Goal: Communication & Community: Answer question/provide support

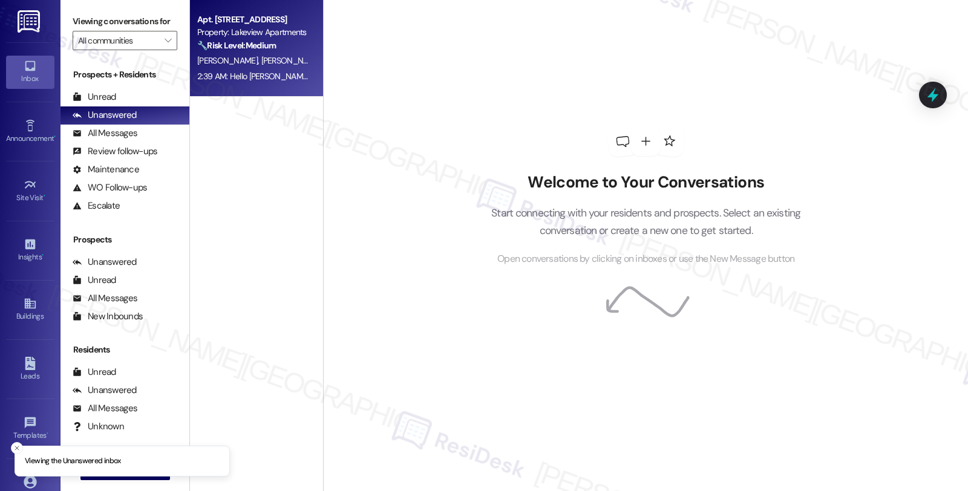
click at [256, 33] on div "Property: Lakeview Apartments" at bounding box center [253, 32] width 112 height 13
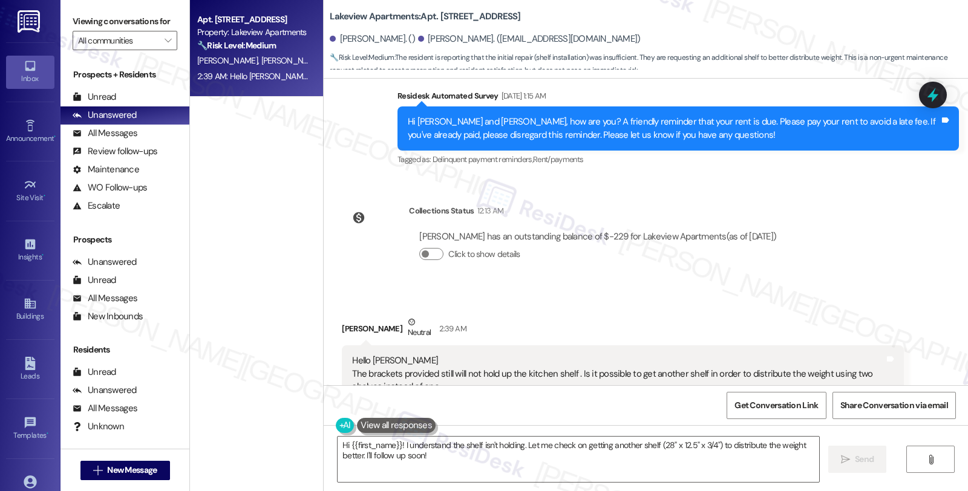
scroll to position [1512, 0]
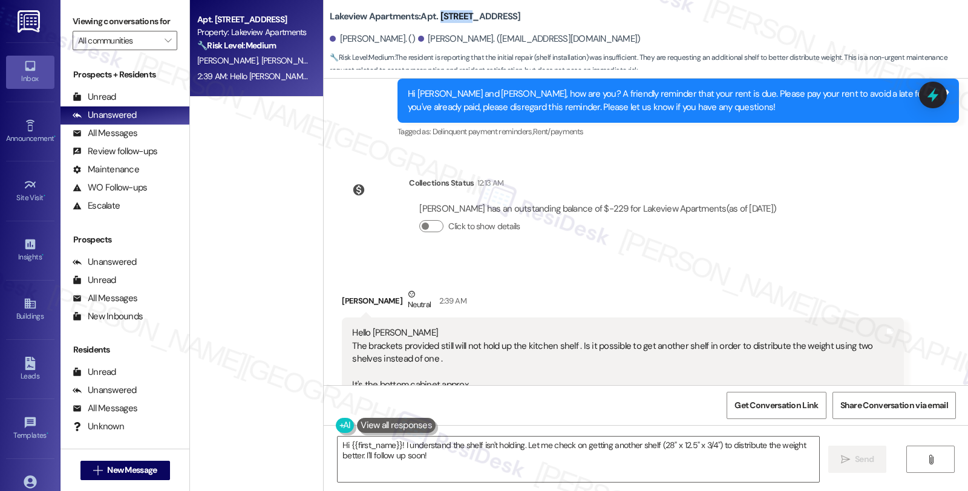
drag, startPoint x: 431, startPoint y: 14, endPoint x: 463, endPoint y: 14, distance: 31.4
click at [463, 14] on b "Lakeview Apartments: Apt. [STREET_ADDRESS]" at bounding box center [425, 16] width 190 height 13
copy b "104~16C"
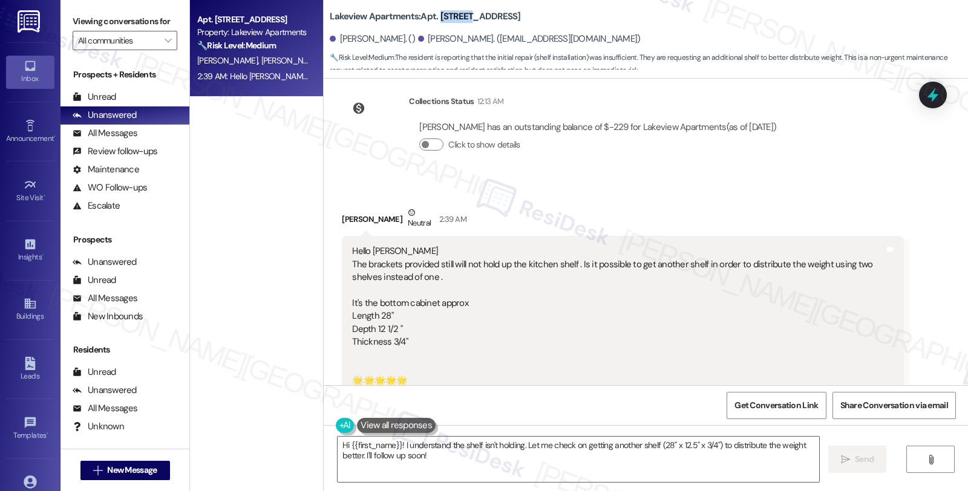
scroll to position [1579, 0]
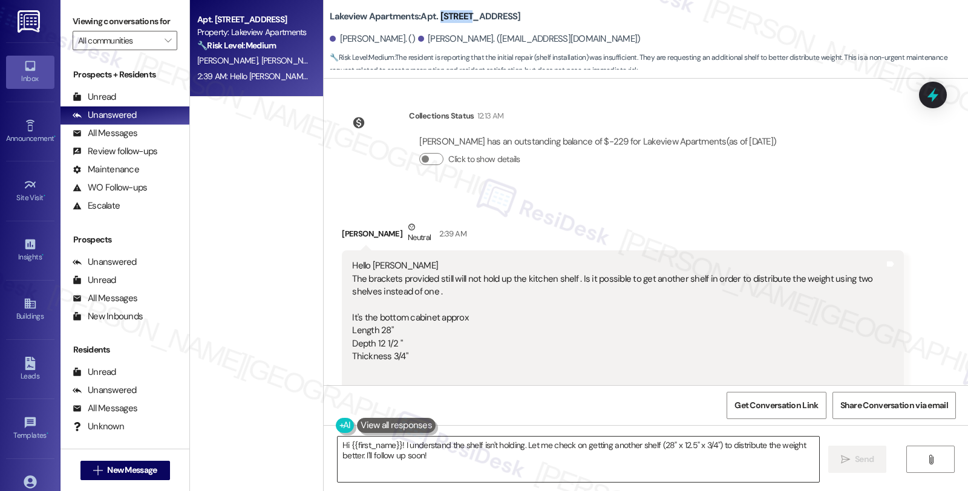
click at [499, 469] on textarea "Hi {{first_name}}! I understand the shelf isn't holding. Let me check on gettin…" at bounding box center [577, 459] width 481 height 45
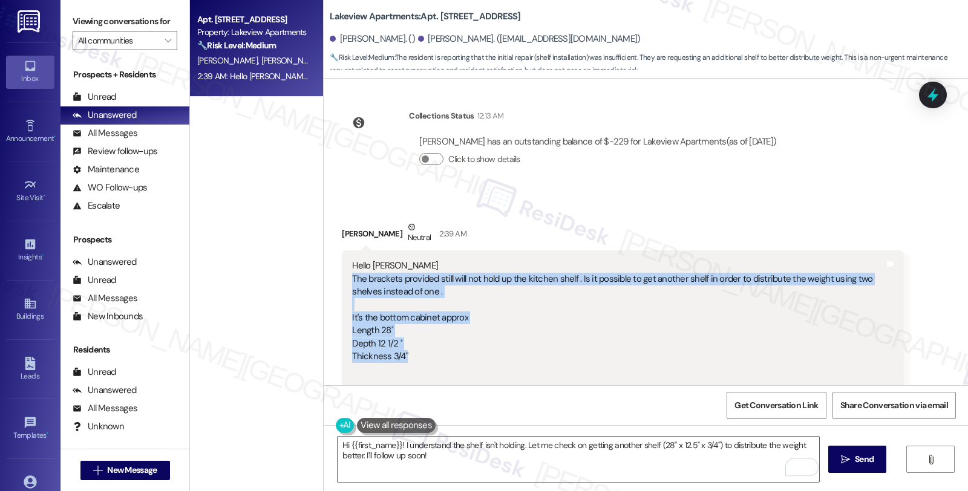
drag, startPoint x: 340, startPoint y: 234, endPoint x: 414, endPoint y: 316, distance: 110.5
click at [414, 316] on div "Hello [PERSON_NAME] The brackets provided still will not hold up the kitchen sh…" at bounding box center [622, 343] width 561 height 186
copy div "The brackets provided still will not hold up the kitchen shelf . Is it possible…"
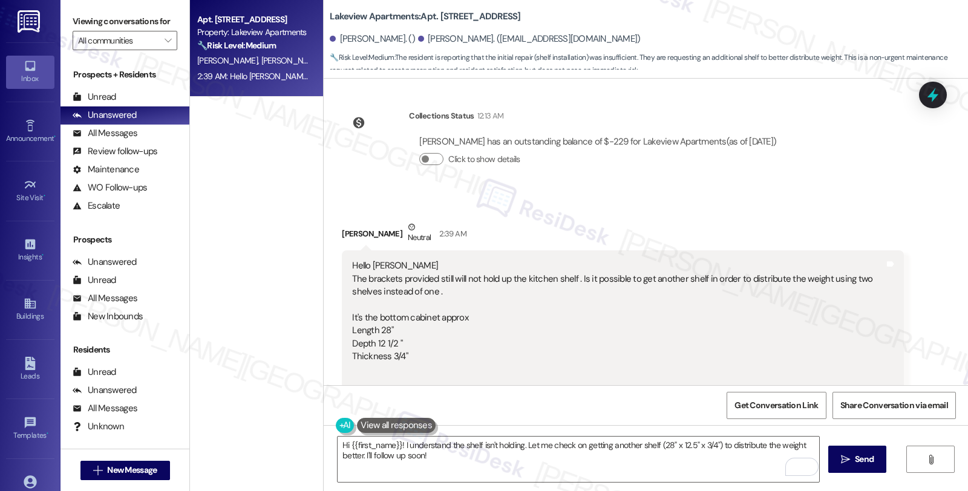
click at [351, 221] on div "[PERSON_NAME] Neutral 2:39 AM" at bounding box center [622, 236] width 561 height 30
copy div "[PERSON_NAME]"
click at [395, 446] on textarea "Hi {{first_name}}! I understand the shelf isn't holding. Let me check on gettin…" at bounding box center [577, 459] width 481 height 45
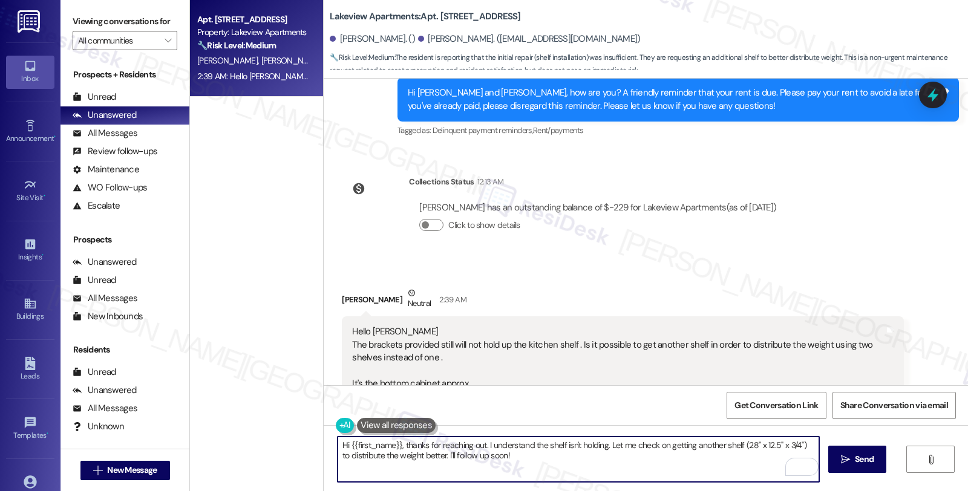
scroll to position [1513, 0]
click at [599, 444] on textarea "Hi {{first_name}}, thanks for reaching out. I understand the shelf isn't holdin…" at bounding box center [577, 459] width 481 height 45
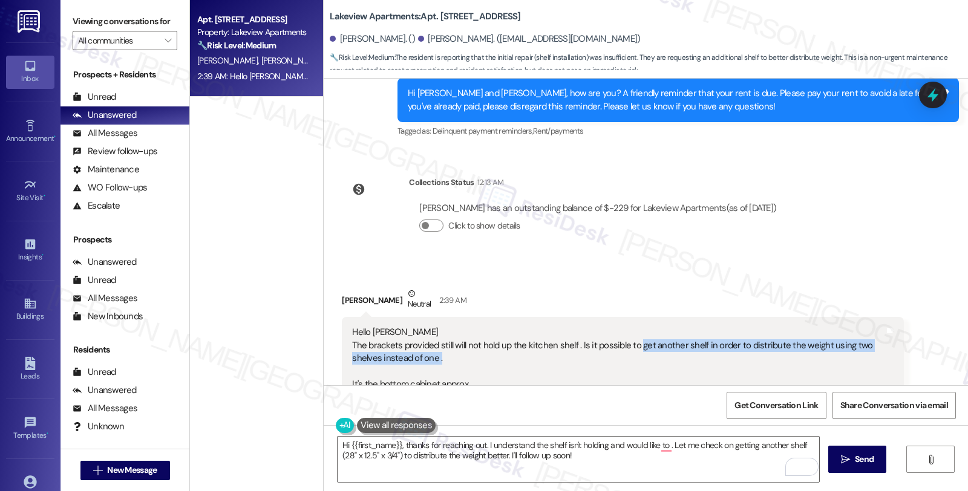
drag, startPoint x: 626, startPoint y: 307, endPoint x: 821, endPoint y: 313, distance: 194.8
click at [821, 326] on div "Hello [PERSON_NAME] The brackets provided still will not hold up the kitchen sh…" at bounding box center [618, 410] width 532 height 168
copy div "get another shelf in order to distribute the weight using two shelves instead o…"
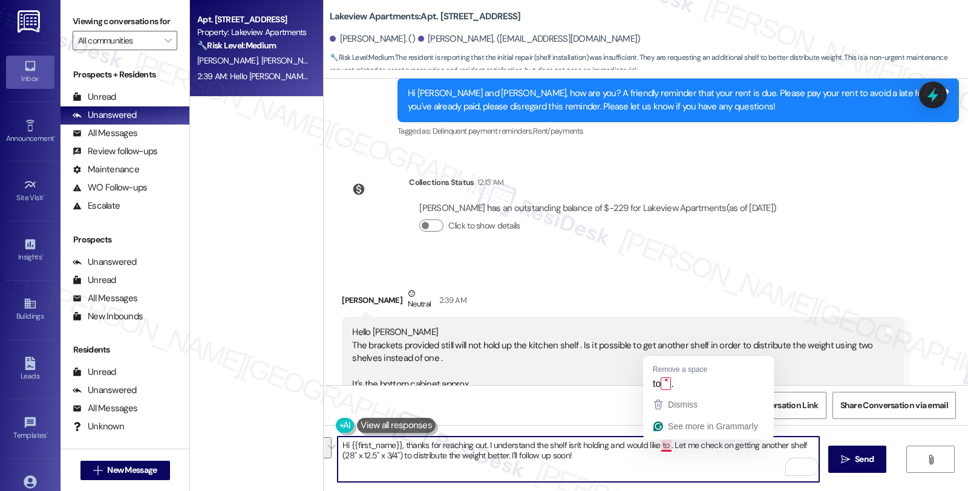
drag, startPoint x: 662, startPoint y: 444, endPoint x: 674, endPoint y: 464, distance: 23.3
click at [674, 464] on textarea "Hi {{first_name}}, thanks for reaching out. I understand the shelf isn't holdin…" at bounding box center [577, 459] width 481 height 45
paste textarea "get another shelf in order to distribute the weight using two shelves instead o…"
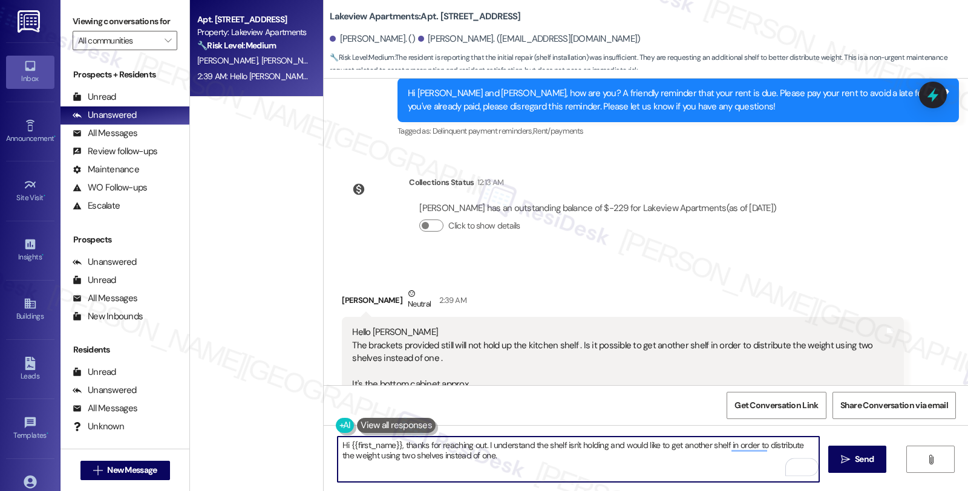
click at [497, 457] on textarea "Hi {{first_name}}, thanks for reaching out. I understand the shelf isn't holdin…" at bounding box center [577, 459] width 481 height 45
paste textarea "Are the current brackets pulling out of the cabinet walls, bending, or simply n…"
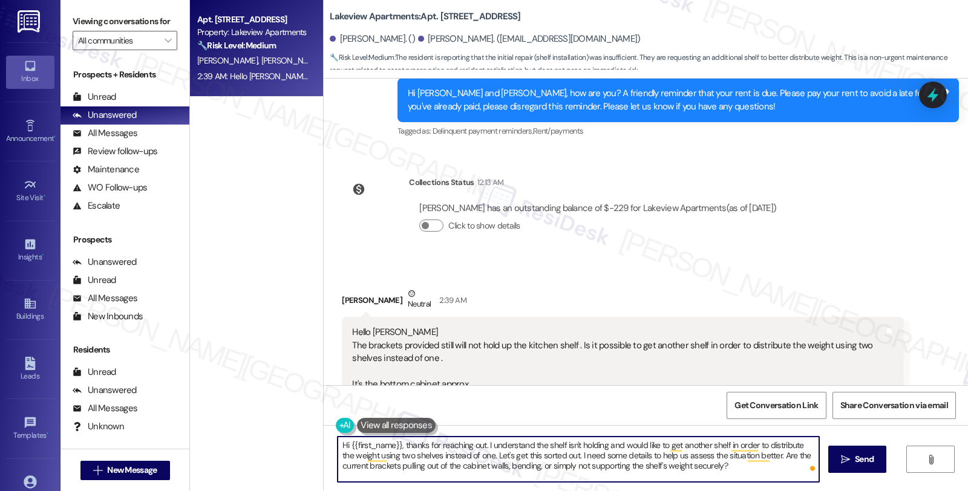
drag, startPoint x: 766, startPoint y: 455, endPoint x: 770, endPoint y: 473, distance: 18.8
click at [770, 473] on textarea "Hi {{first_name}}, thanks for reaching out. I understand the shelf isn't holdin…" at bounding box center [577, 459] width 481 height 45
paste textarea "What kind of items are you storing on the shelf — are they particularly heavy (…"
type textarea "Hi {{first_name}}, thanks for reaching out. I understand the shelf isn't holdin…"
click at [845, 461] on icon "" at bounding box center [845, 460] width 9 height 10
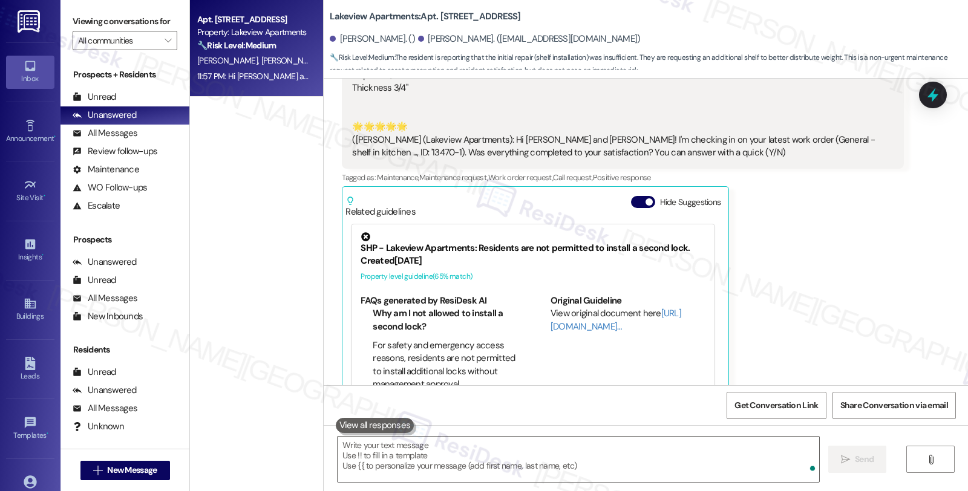
scroll to position [1959, 0]
